Goal: Transaction & Acquisition: Purchase product/service

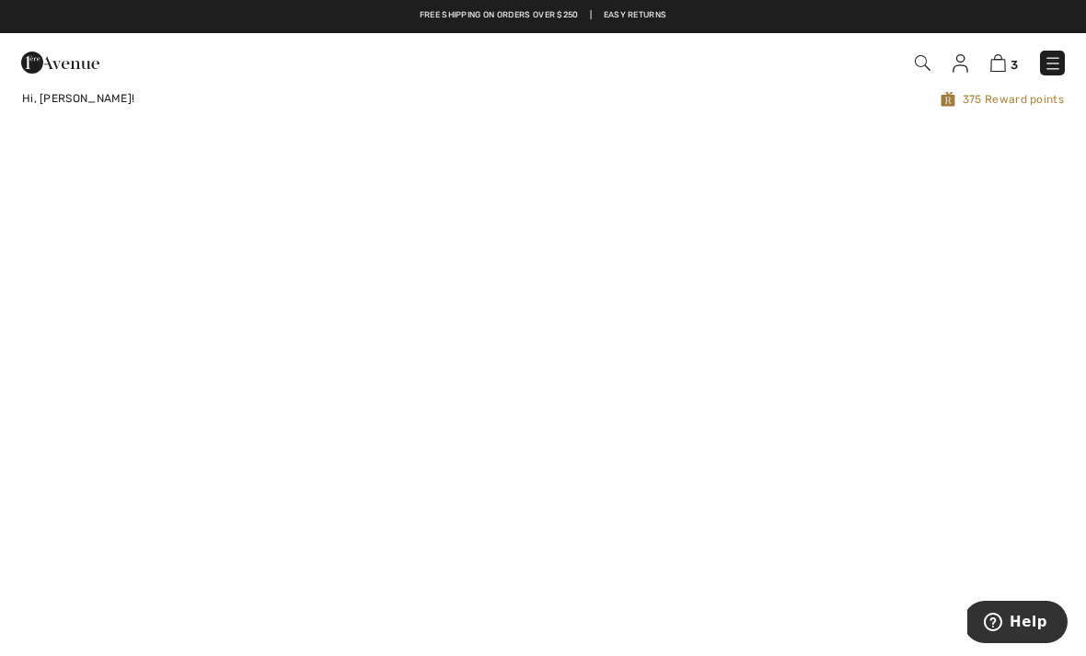
click at [1004, 64] on img at bounding box center [998, 62] width 16 height 17
click at [998, 64] on img at bounding box center [998, 62] width 16 height 17
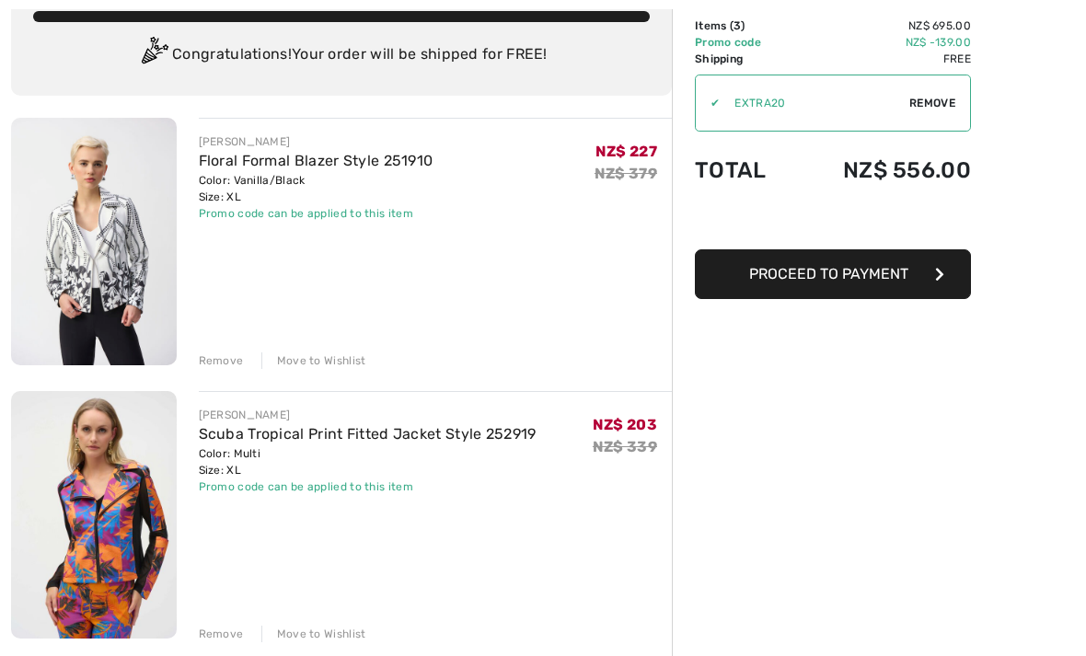
scroll to position [132, 0]
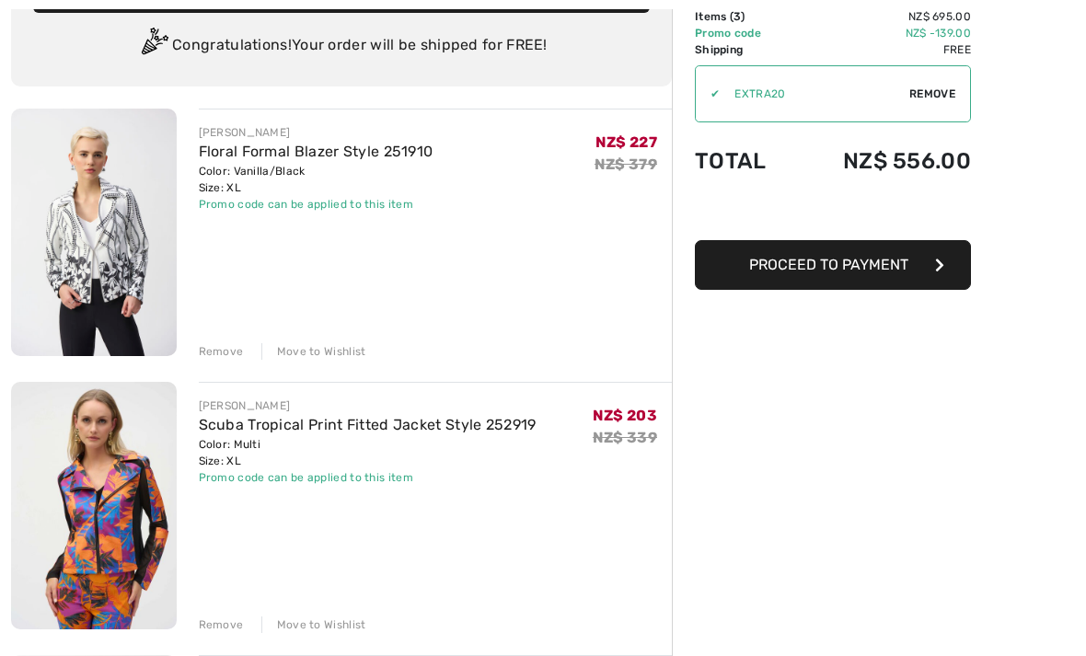
click at [338, 427] on link "Scuba Tropical Print Fitted Jacket Style 252919" at bounding box center [368, 425] width 338 height 17
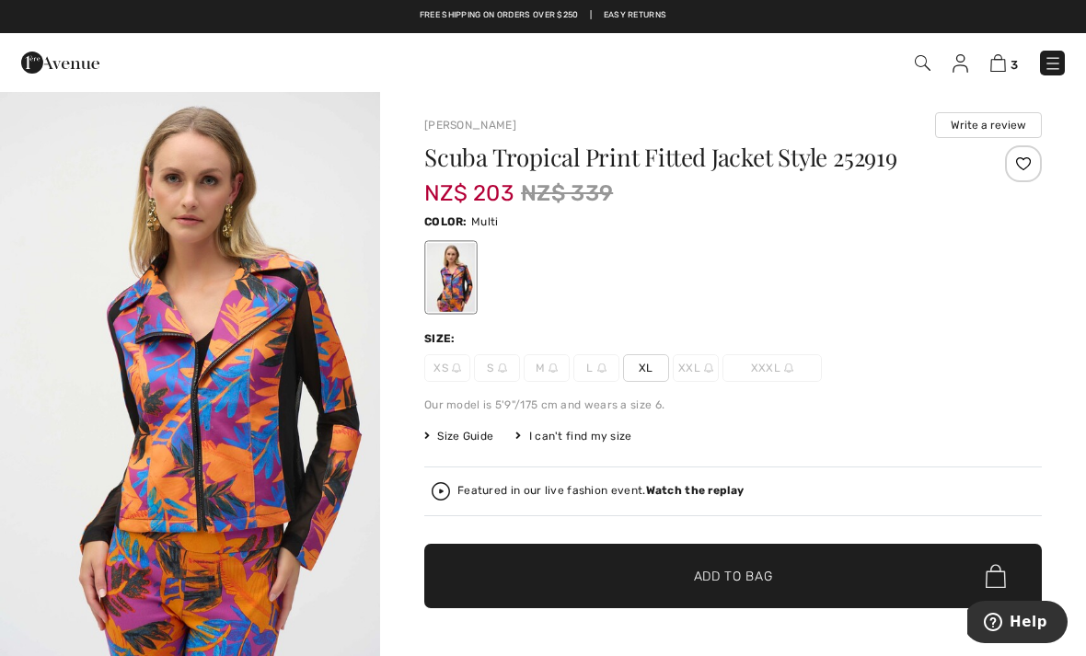
click at [917, 63] on img at bounding box center [923, 63] width 16 height 16
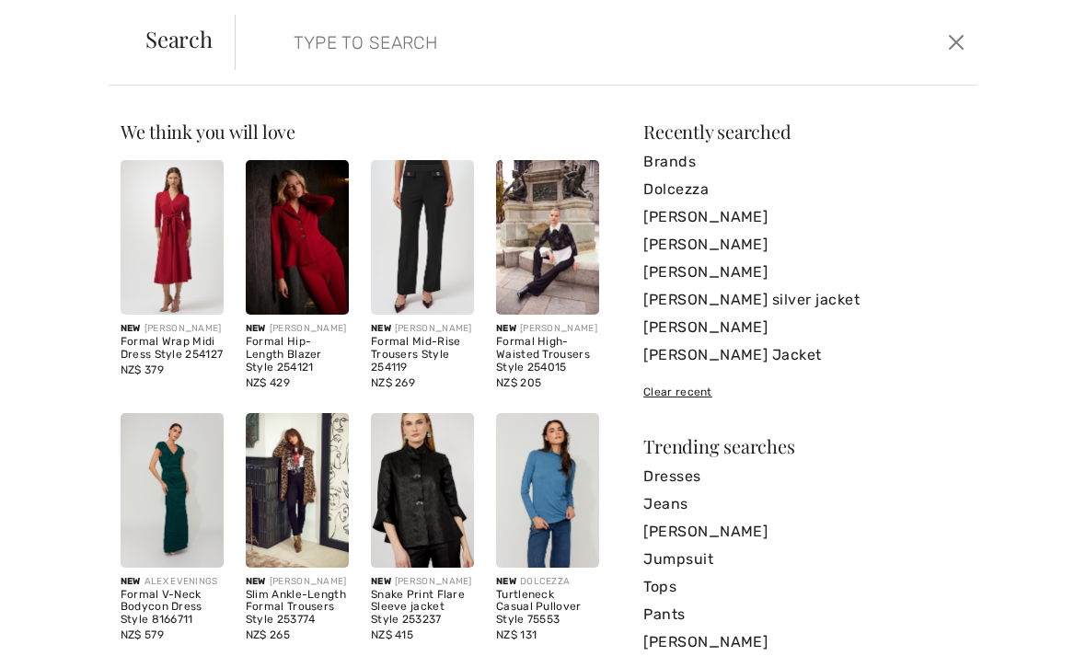
click at [373, 52] on input "search" at bounding box center [529, 42] width 498 height 55
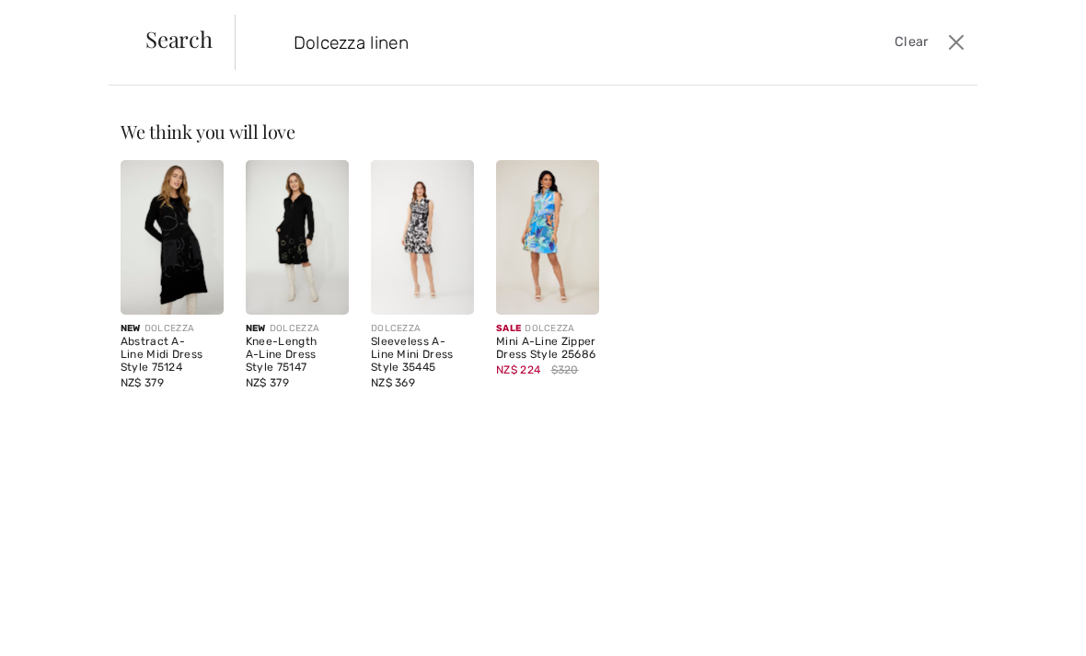
type input "Dolcezza linen"
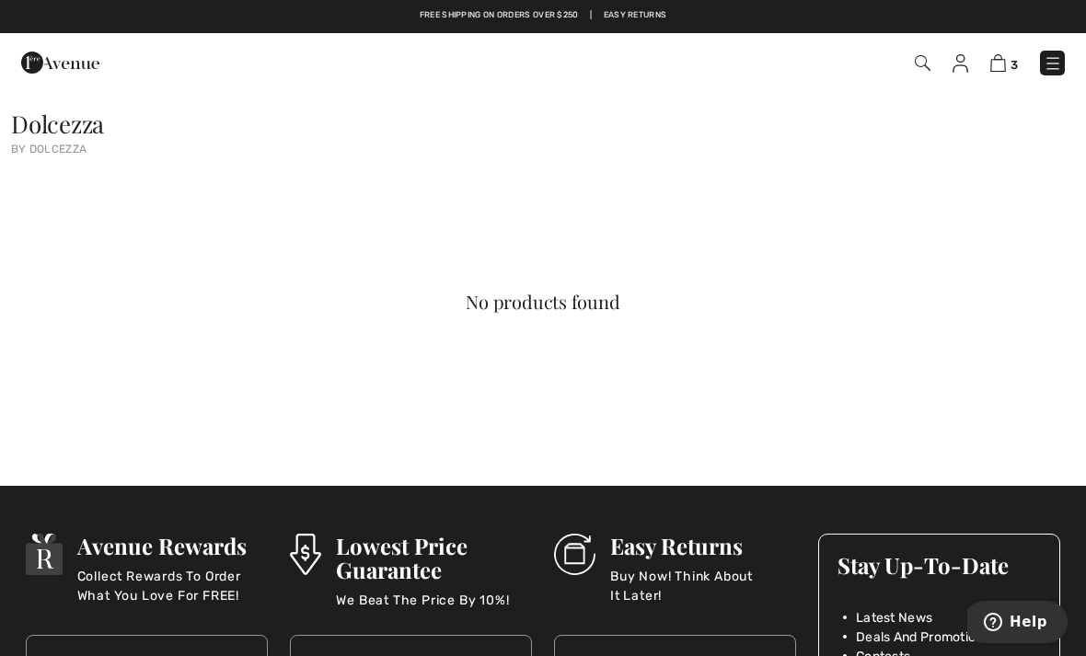
click at [915, 70] on img at bounding box center [923, 63] width 16 height 16
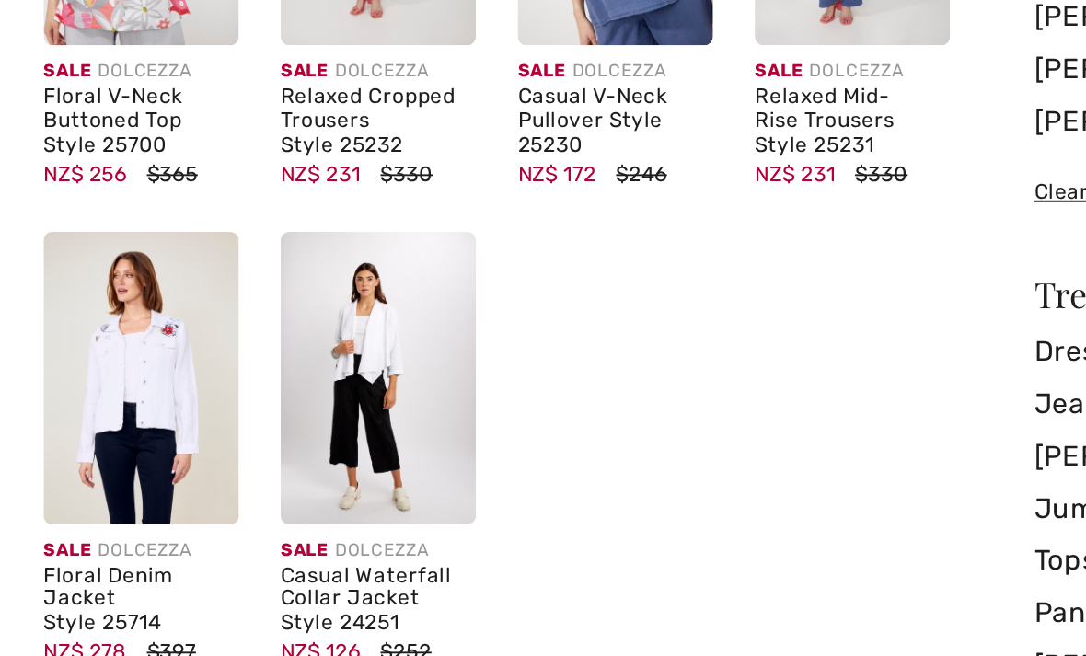
scroll to position [124, 0]
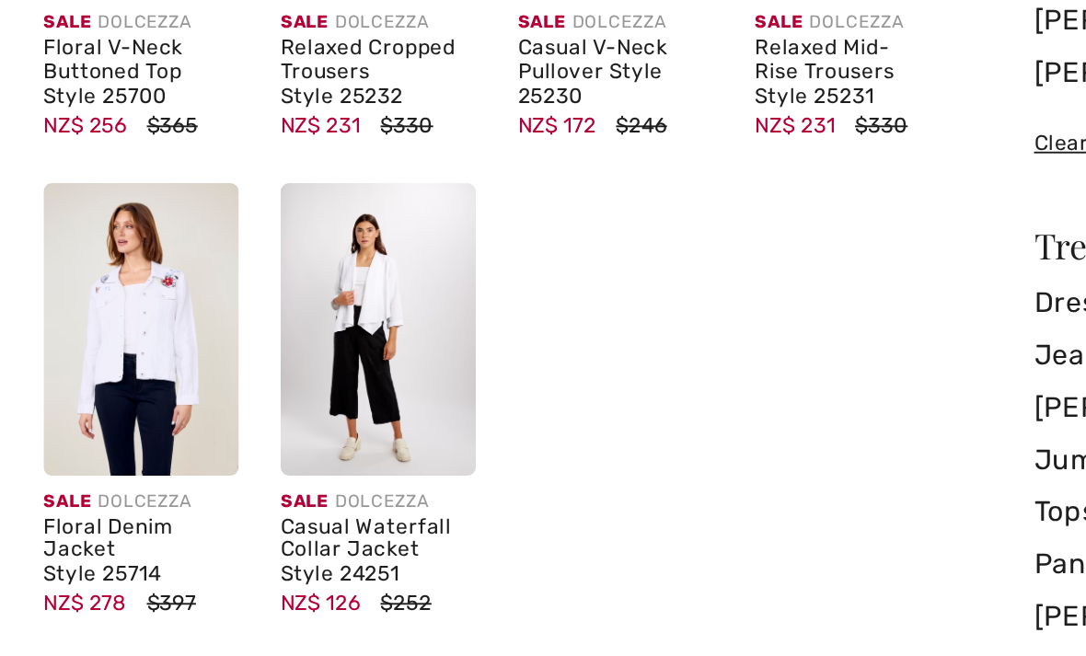
click at [121, 289] on img at bounding box center [172, 366] width 103 height 155
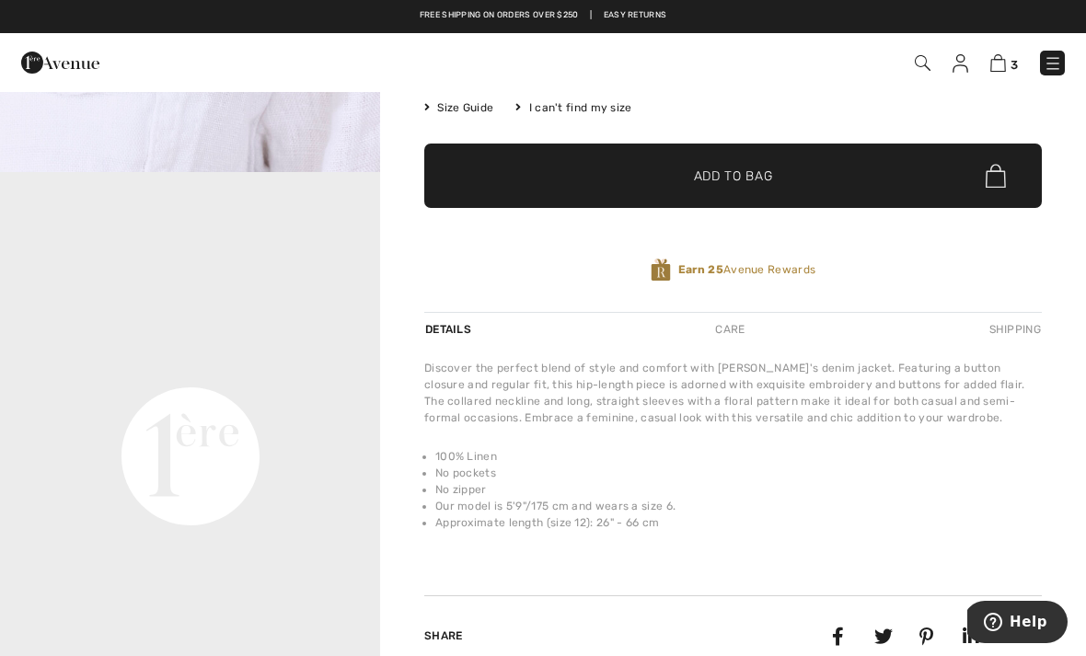
scroll to position [328, 0]
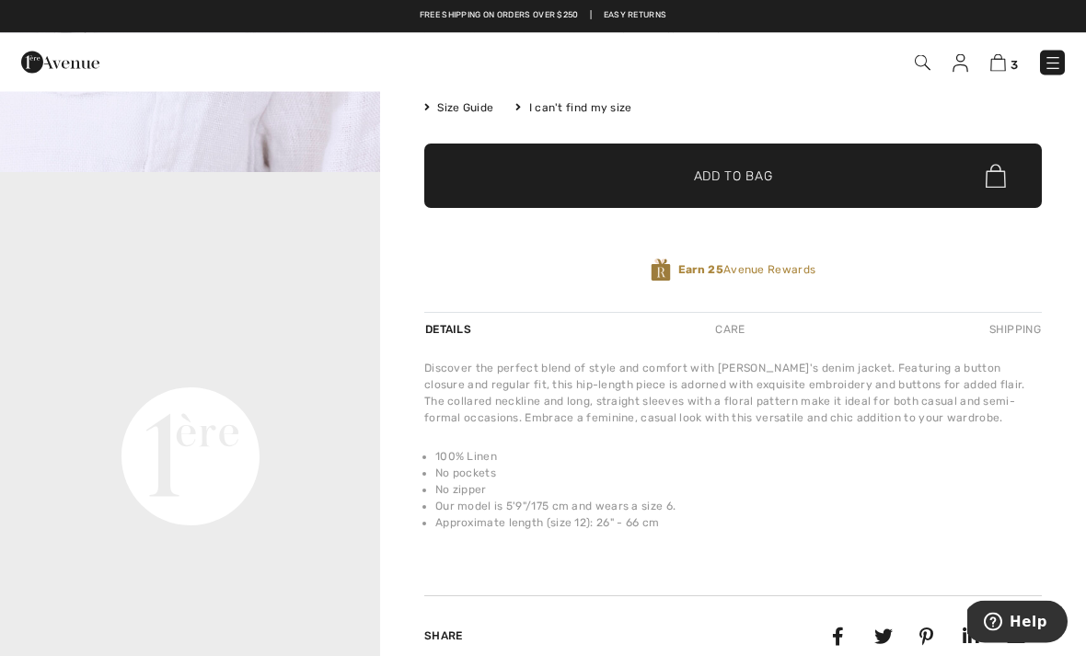
click at [167, 363] on video "Your browser does not support the video tag." at bounding box center [190, 268] width 380 height 190
click at [186, 363] on video "Your browser does not support the video tag." at bounding box center [190, 268] width 380 height 190
click at [228, 363] on video "Your browser does not support the video tag." at bounding box center [190, 268] width 380 height 190
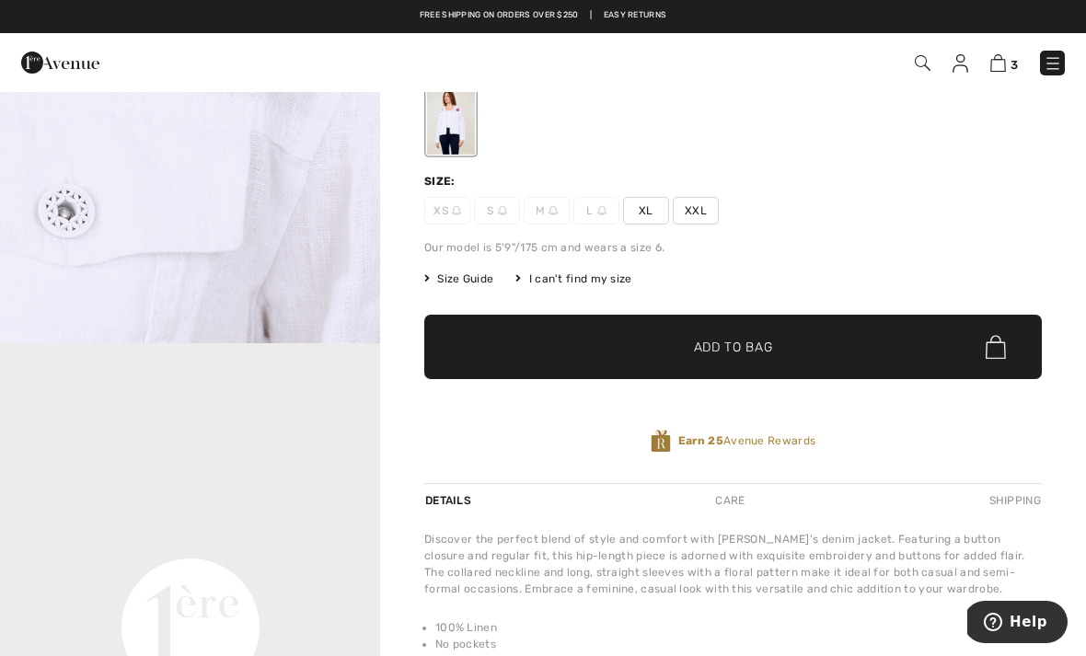
scroll to position [0, 0]
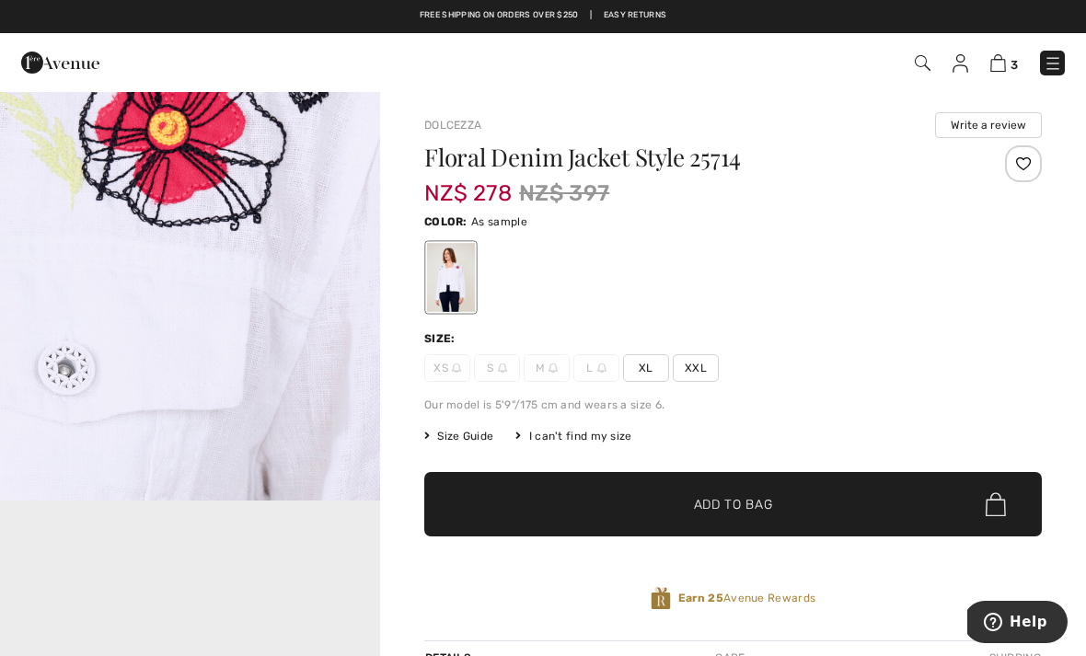
click at [652, 377] on span "XL" at bounding box center [646, 368] width 46 height 28
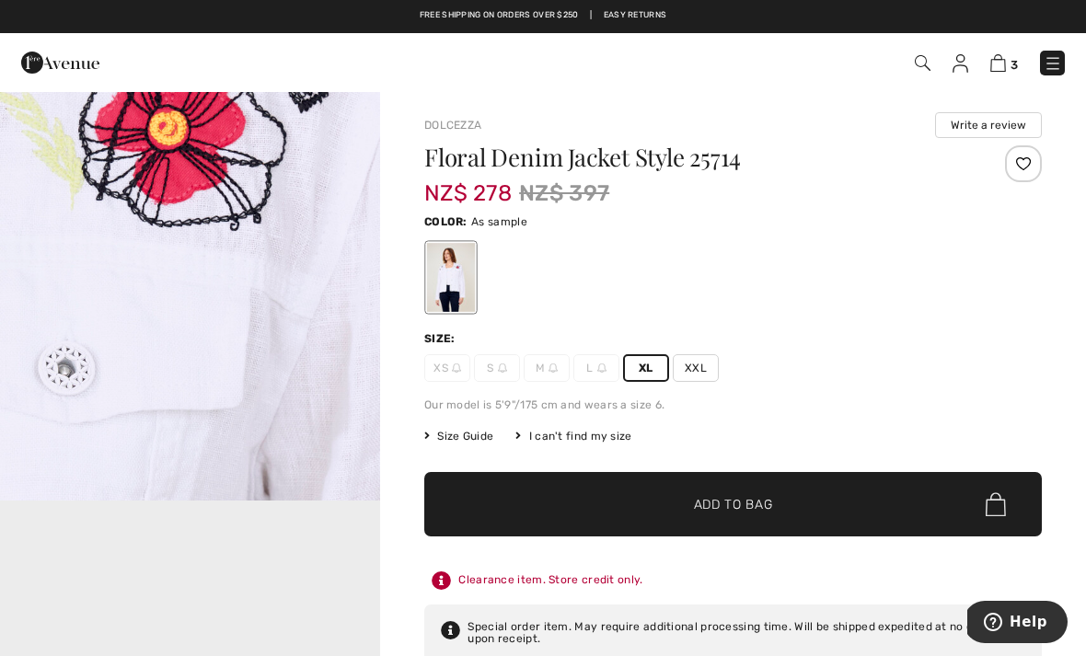
click at [953, 507] on span "✔ Added to Bag Add to Bag" at bounding box center [732, 504] width 617 height 64
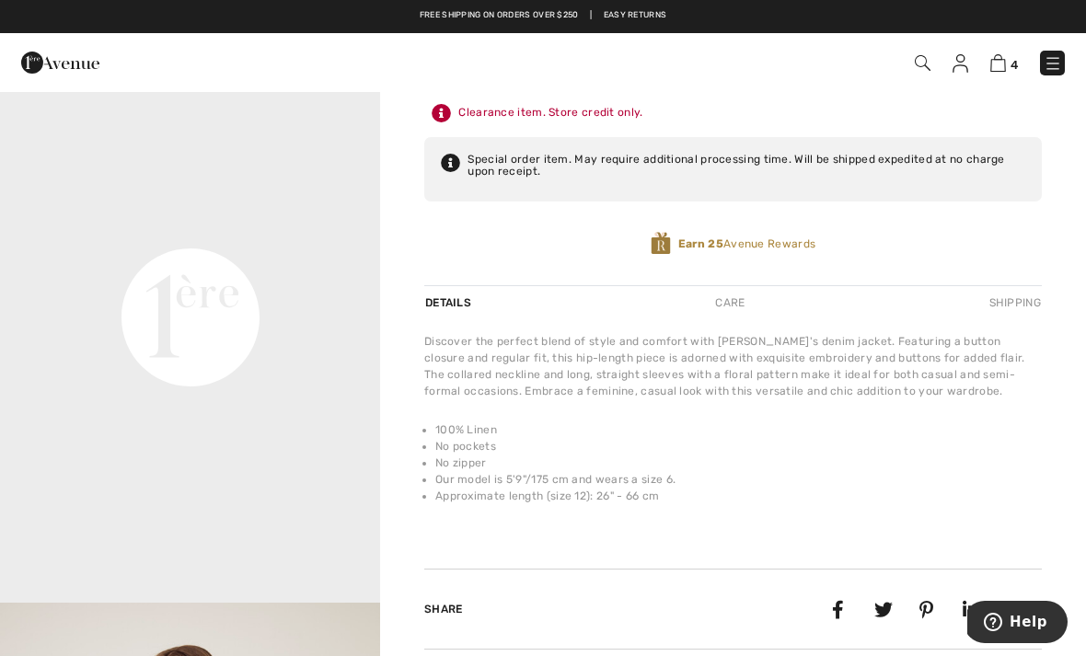
scroll to position [475, 0]
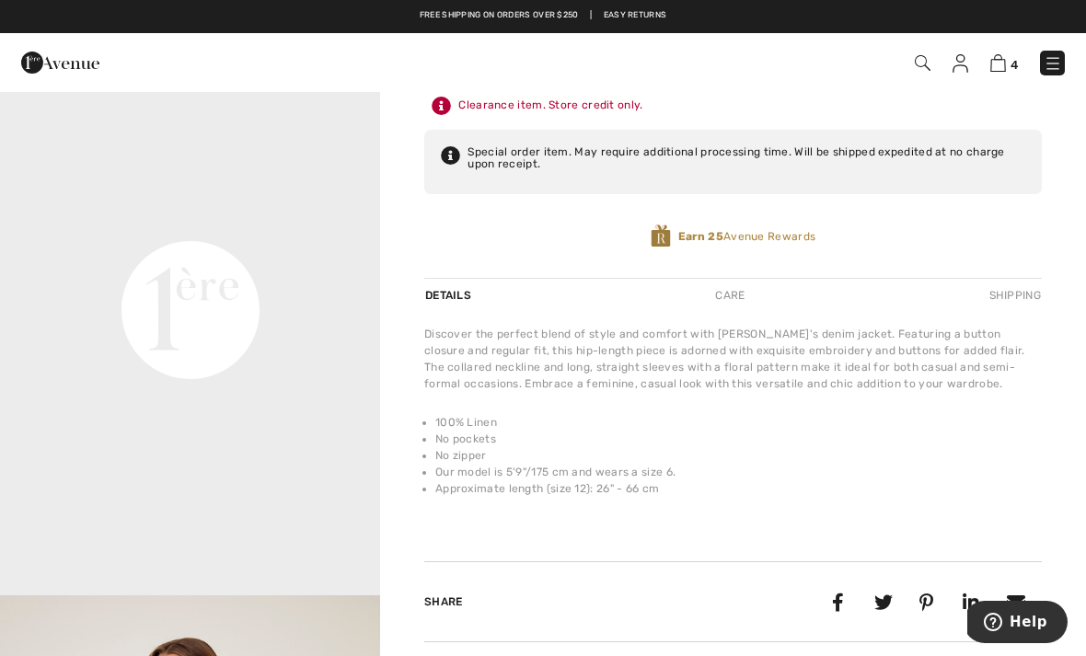
click at [964, 456] on li "No zipper" at bounding box center [738, 455] width 606 height 17
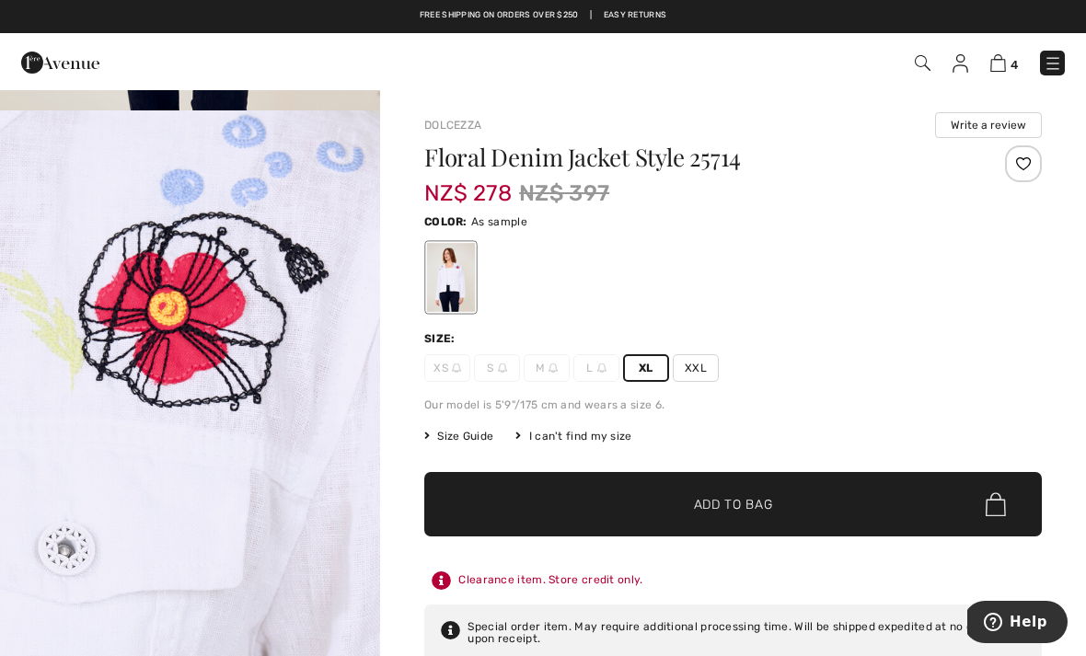
scroll to position [548, 0]
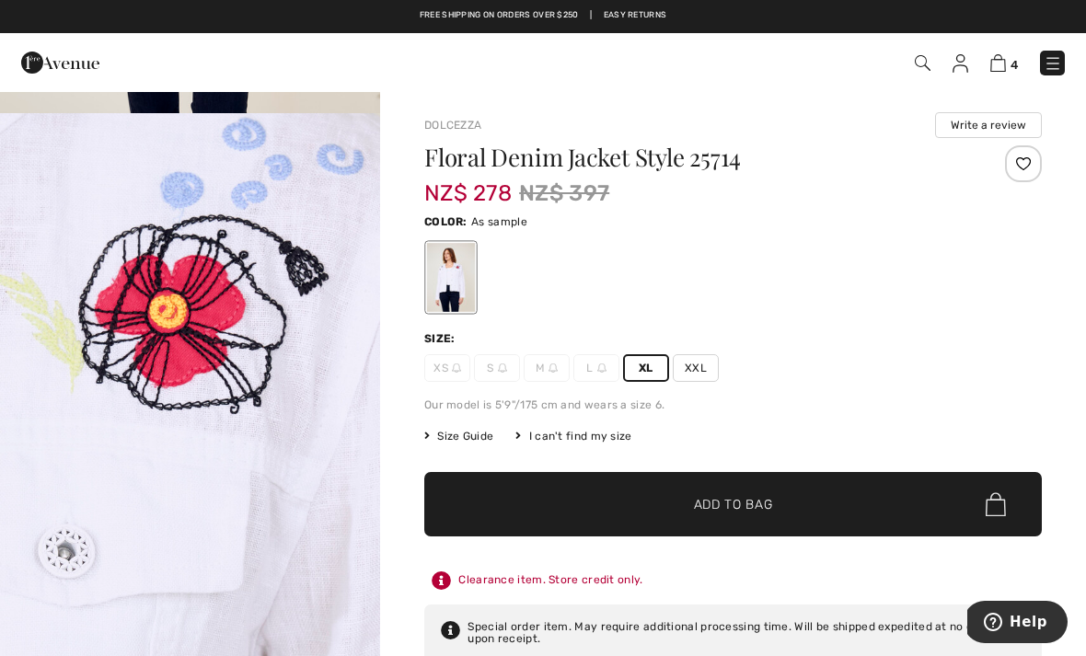
click at [1002, 70] on img at bounding box center [998, 62] width 16 height 17
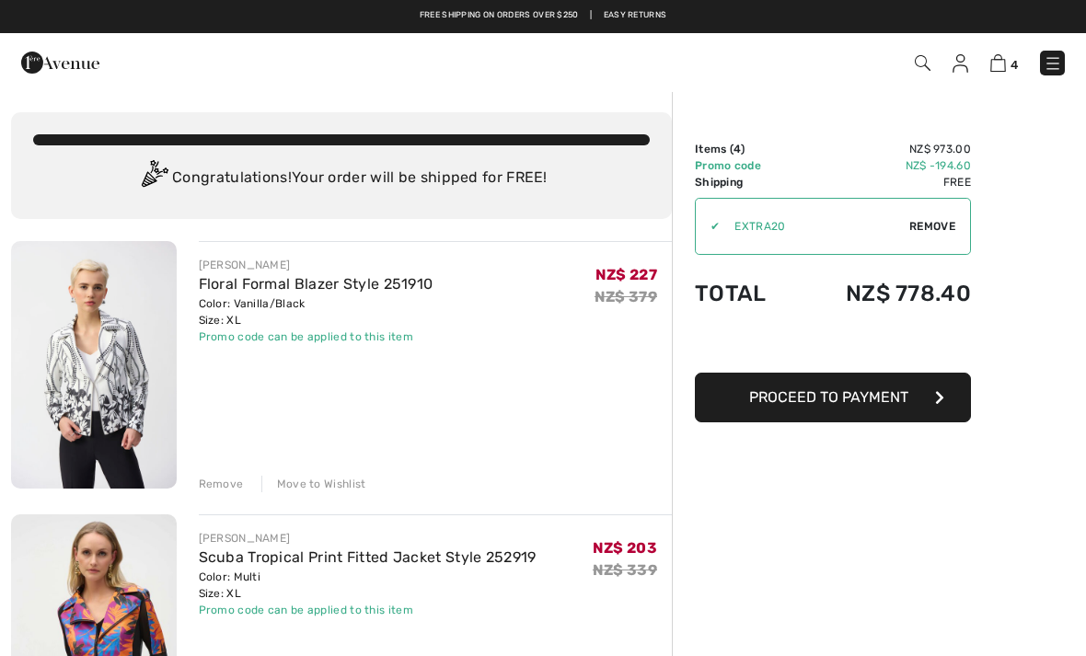
click at [222, 488] on div "Remove" at bounding box center [221, 484] width 45 height 17
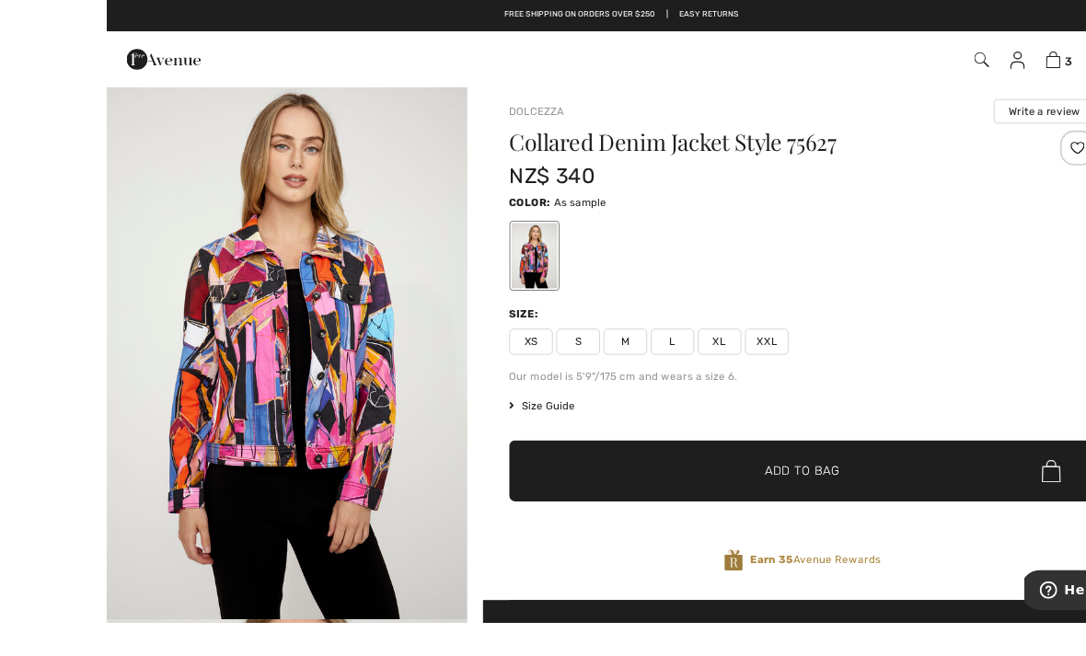
scroll to position [50, 0]
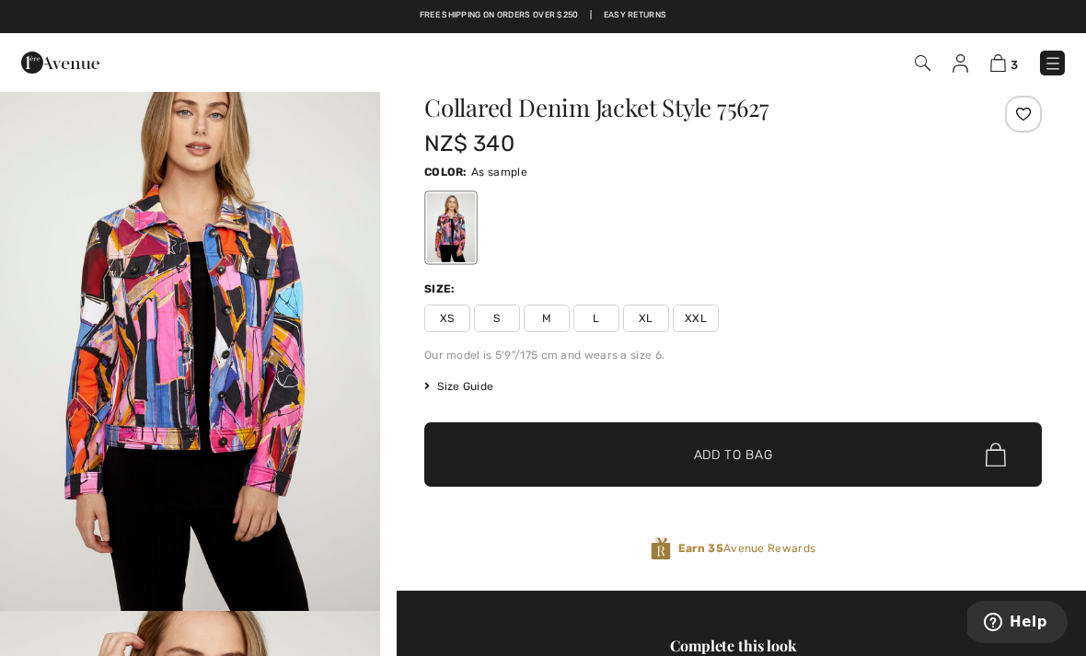
click at [660, 328] on span "XL" at bounding box center [646, 319] width 46 height 28
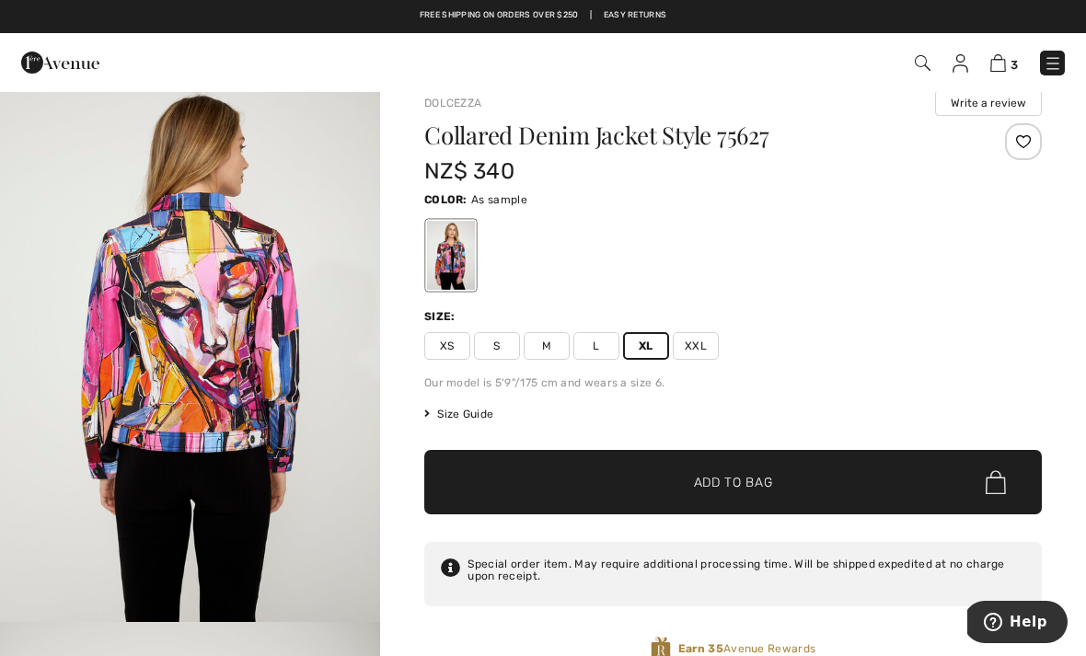
scroll to position [0, 0]
